Goal: Information Seeking & Learning: Find specific fact

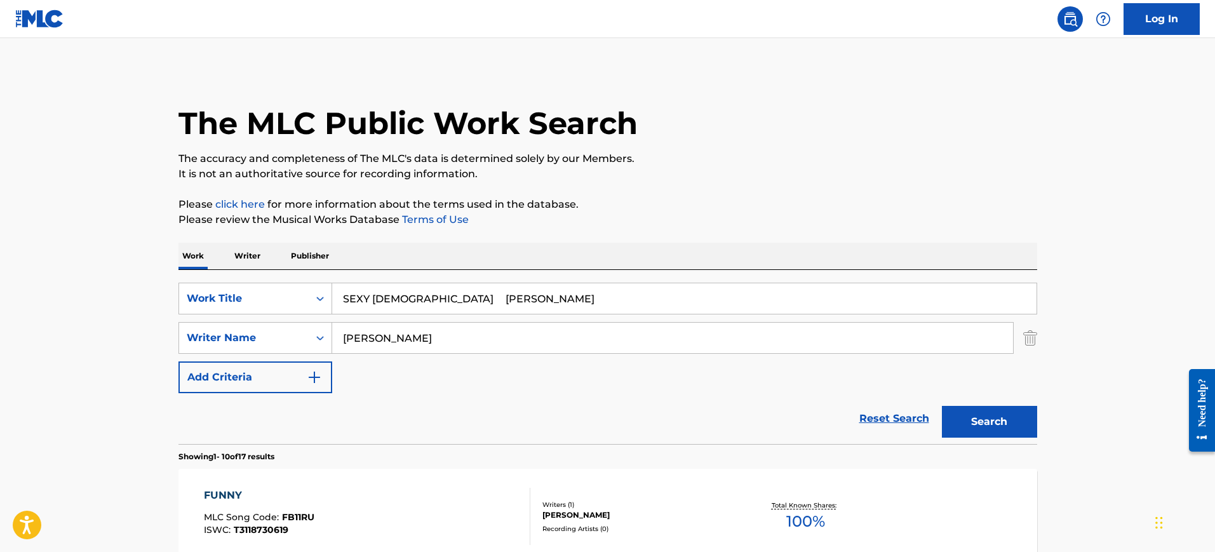
type input "SEXY [DEMOGRAPHIC_DATA] [PERSON_NAME]"
drag, startPoint x: 425, startPoint y: 344, endPoint x: 284, endPoint y: 334, distance: 141.4
click at [285, 334] on div "SearchWithCriteria0323b8aa-2146-400d-b2f5-2def5eef7db9 Writer Name [PERSON_NAME]" at bounding box center [608, 338] width 859 height 32
paste input "SEXY [DEMOGRAPHIC_DATA] [PERSON_NAME]"
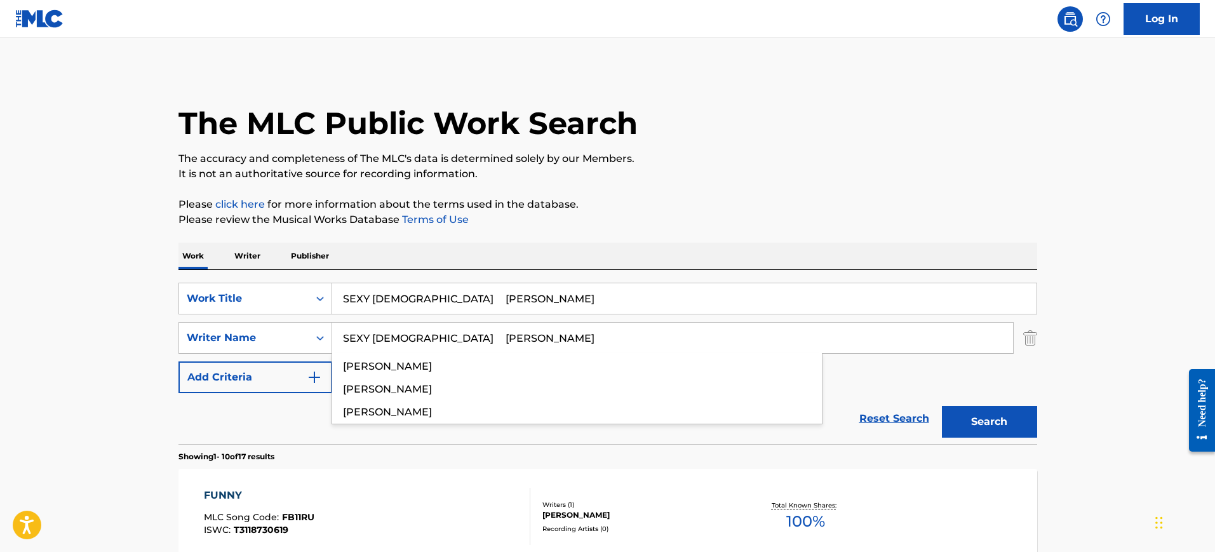
type input "SEXY [DEMOGRAPHIC_DATA] [PERSON_NAME]"
drag, startPoint x: 487, startPoint y: 307, endPoint x: 577, endPoint y: 307, distance: 90.2
click at [577, 307] on input "SEXY [DEMOGRAPHIC_DATA] [PERSON_NAME]" at bounding box center [684, 298] width 705 height 30
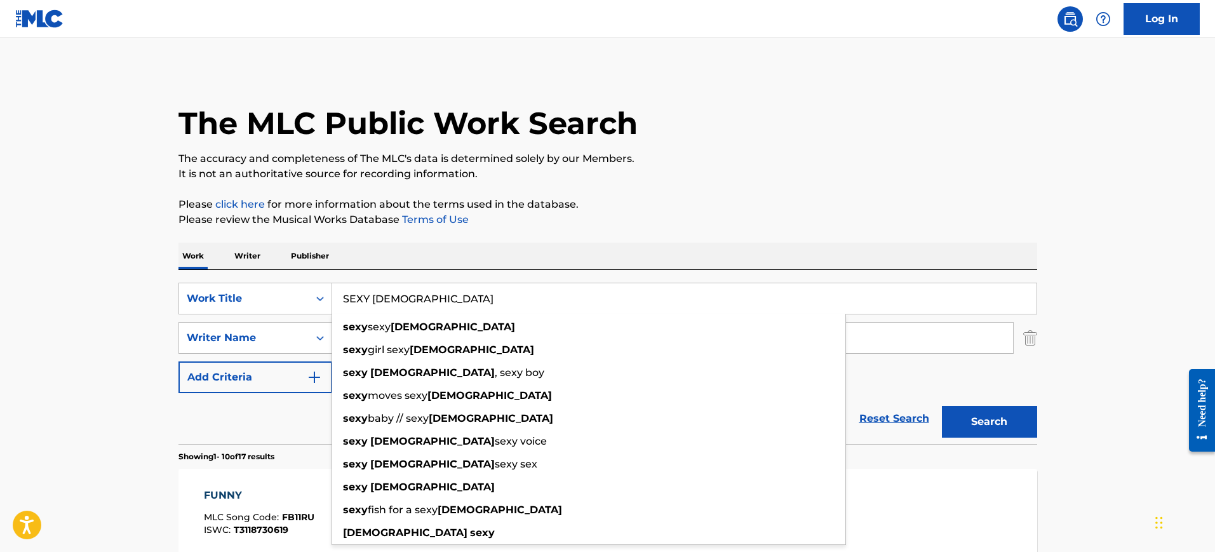
type input "SEXY [DEMOGRAPHIC_DATA]"
drag, startPoint x: 497, startPoint y: 267, endPoint x: 459, endPoint y: 289, distance: 43.8
click at [497, 267] on div "Work Writer Publisher" at bounding box center [608, 256] width 859 height 27
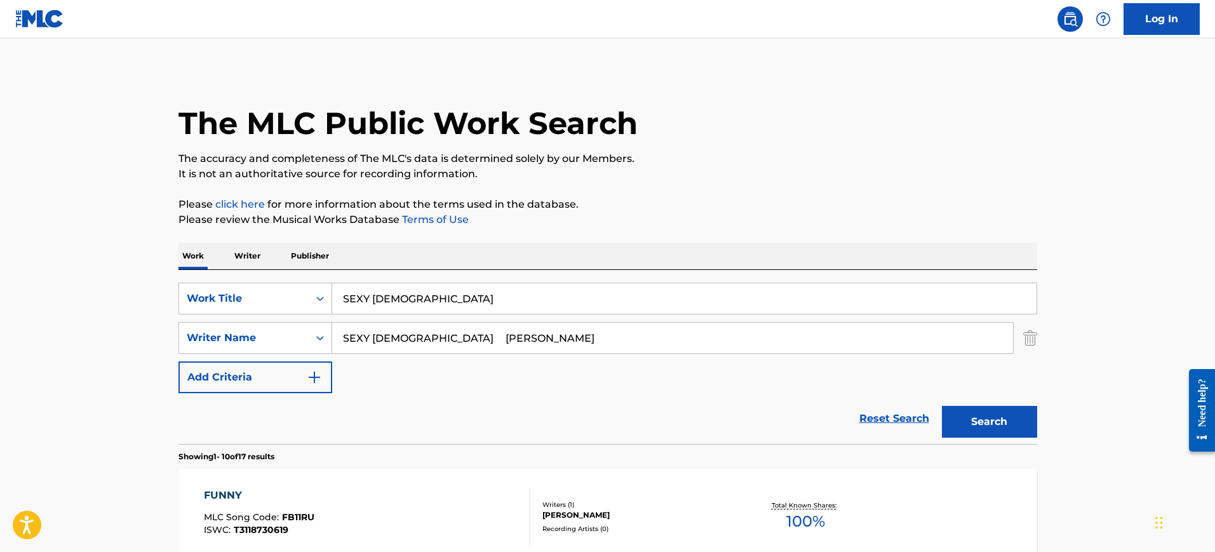
drag, startPoint x: 456, startPoint y: 339, endPoint x: 135, endPoint y: 352, distance: 321.7
type input "[PERSON_NAME]"
click at [942, 406] on button "Search" at bounding box center [989, 422] width 95 height 32
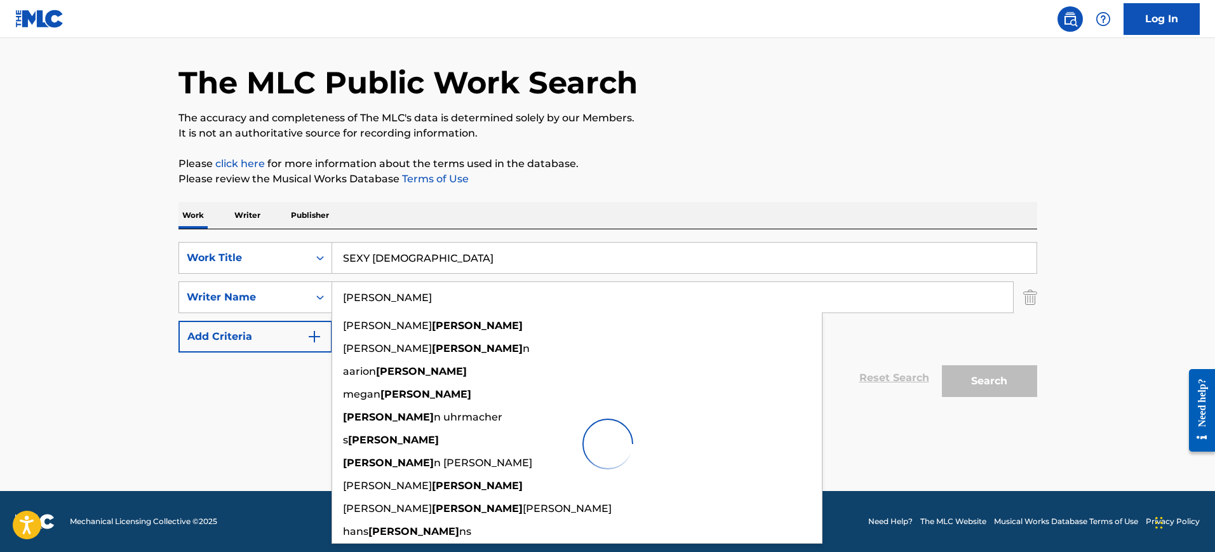
click at [724, 183] on p "Please review the Musical Works Database Terms of Use" at bounding box center [608, 179] width 859 height 15
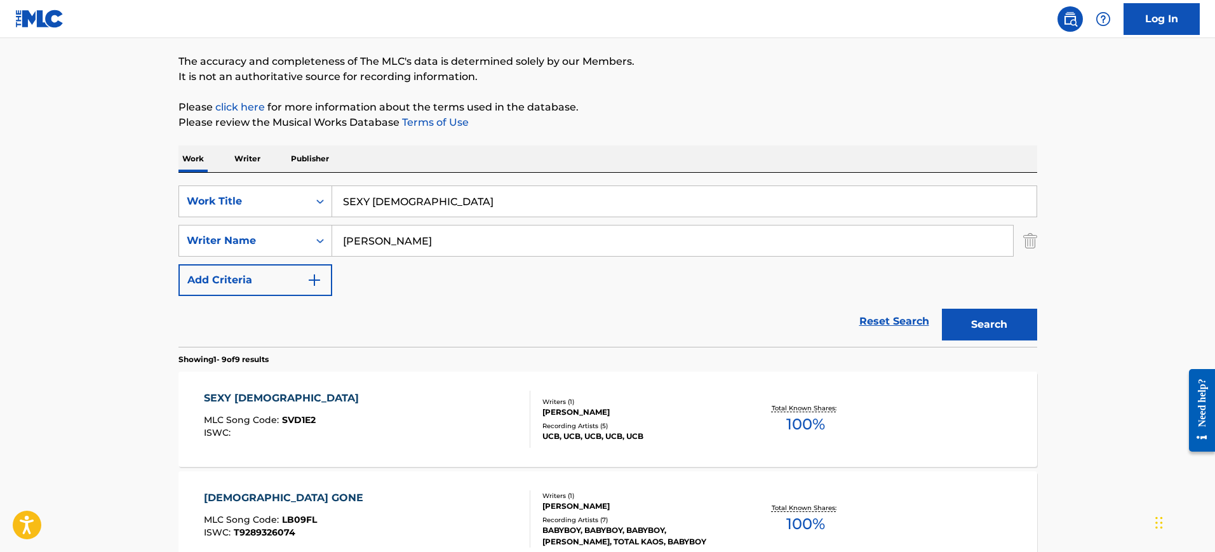
scroll to position [199, 0]
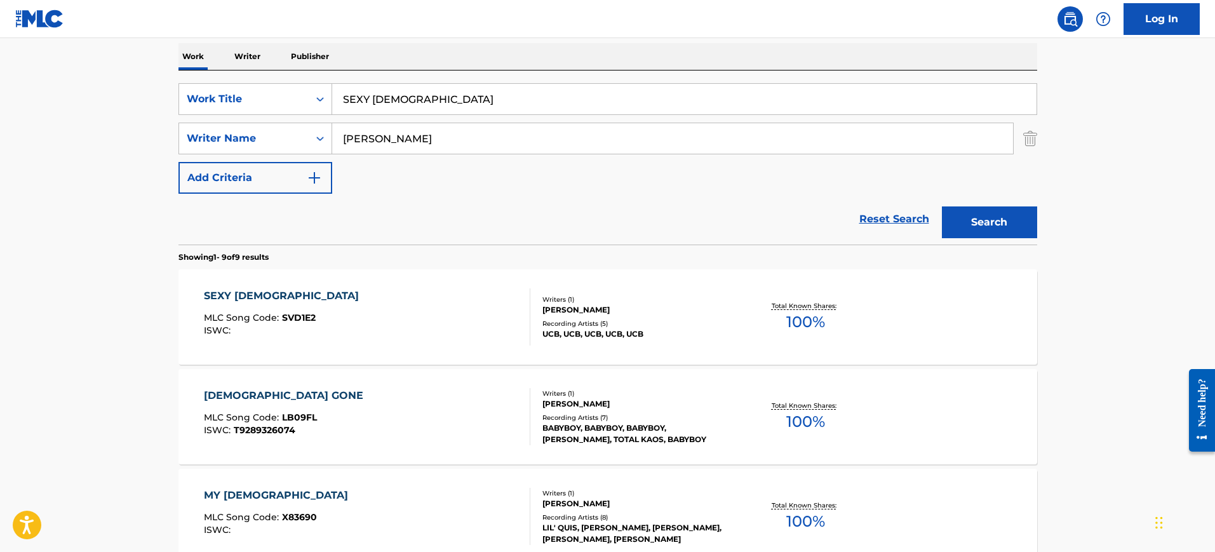
click at [342, 306] on div "SEXY [DEMOGRAPHIC_DATA] MLC Song Code : SVD1E2 ISWC :" at bounding box center [367, 316] width 327 height 57
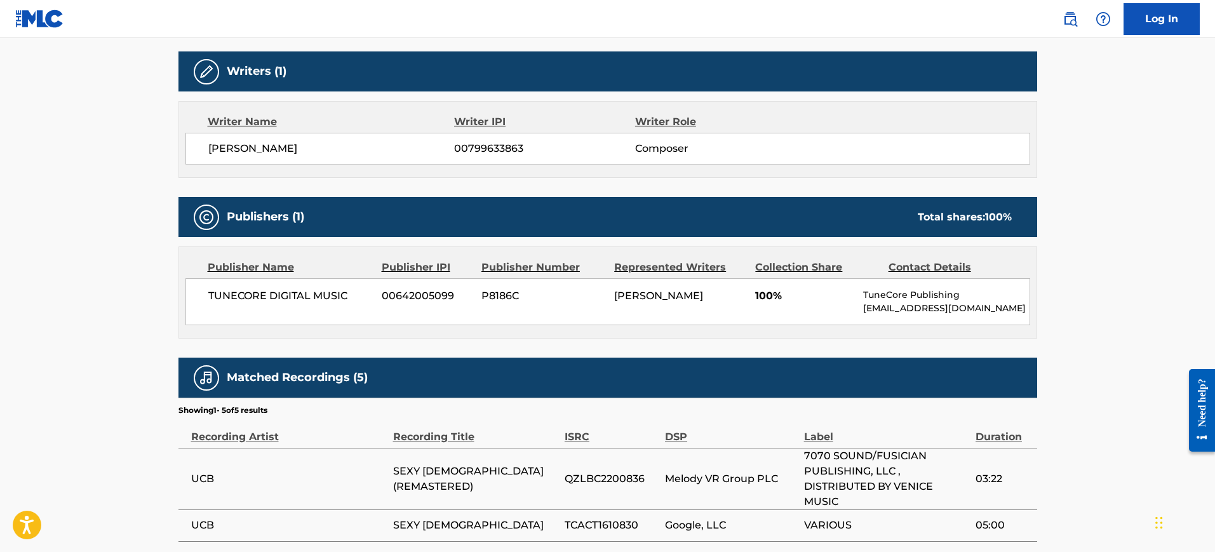
scroll to position [482, 0]
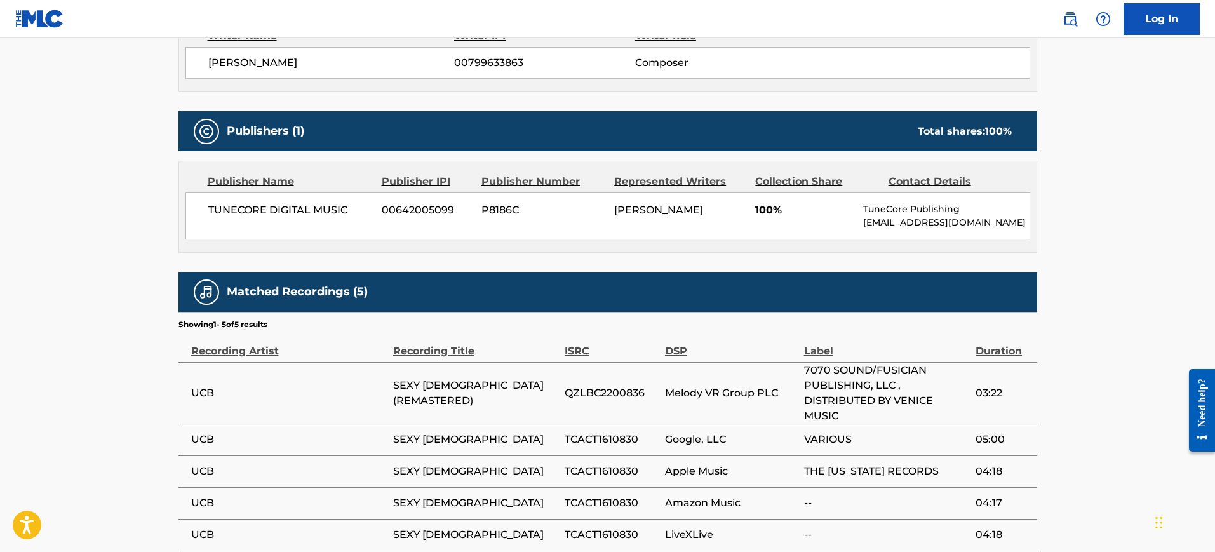
click at [581, 373] on td "QZLBC2200836" at bounding box center [615, 393] width 100 height 62
